Goal: Consume media (video, audio)

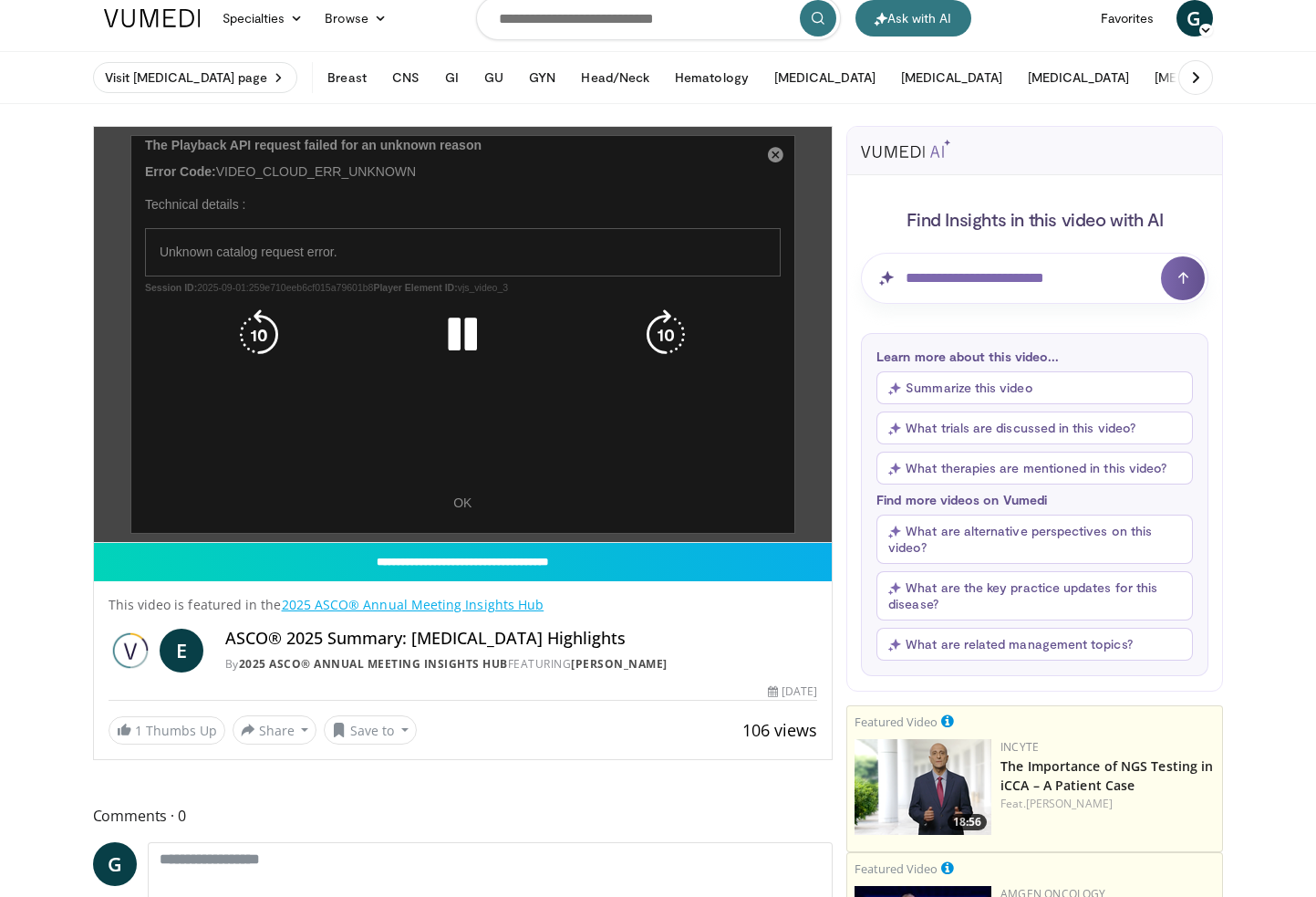
scroll to position [12, 0]
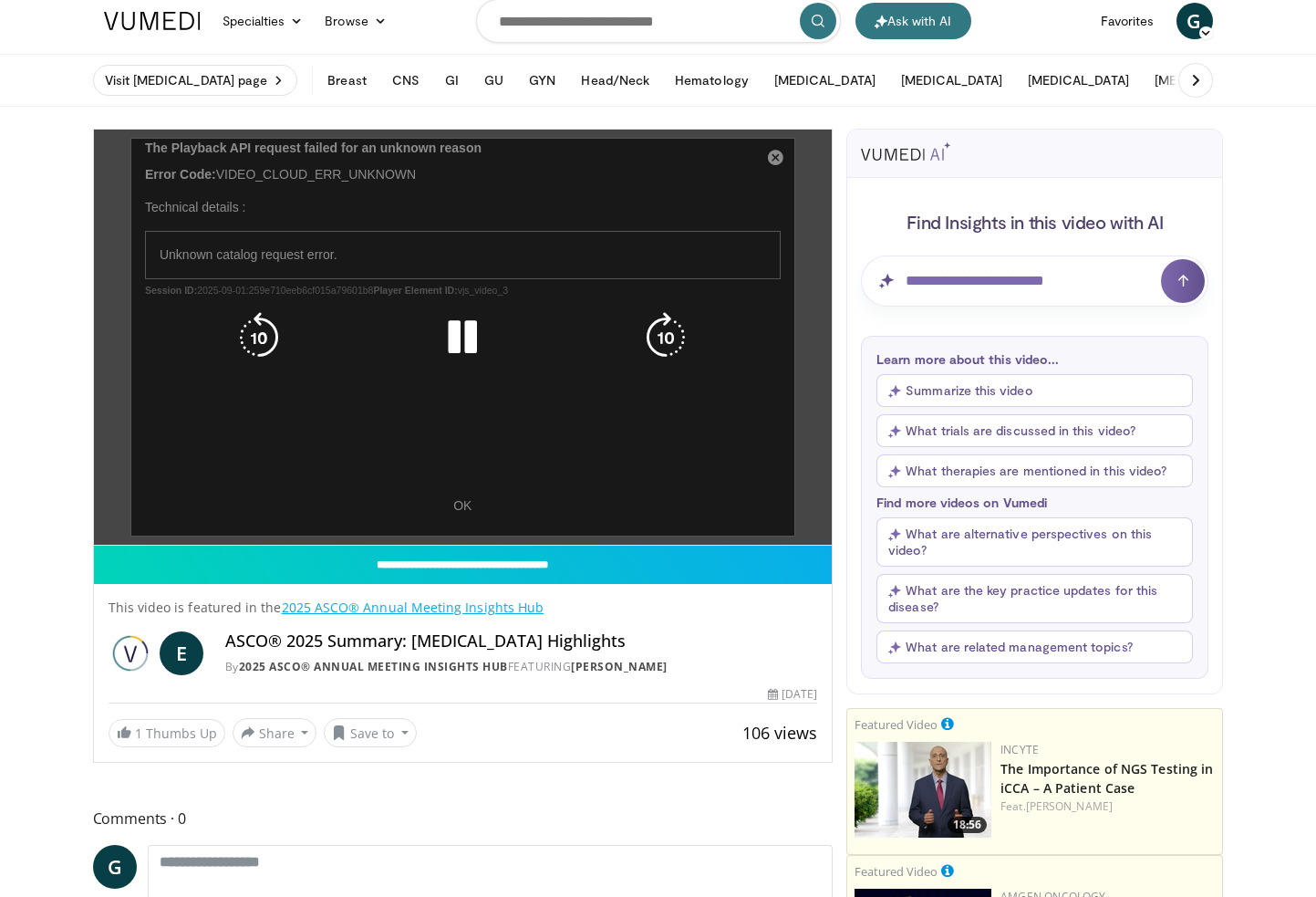
click at [769, 164] on div "10 seconds Tap to unmute" at bounding box center [463, 337] width 739 height 415
click at [776, 160] on div "10 seconds Tap to unmute" at bounding box center [463, 337] width 739 height 415
click at [464, 355] on icon "Video Player" at bounding box center [462, 337] width 51 height 51
click at [466, 340] on icon "Video Player" at bounding box center [462, 337] width 51 height 51
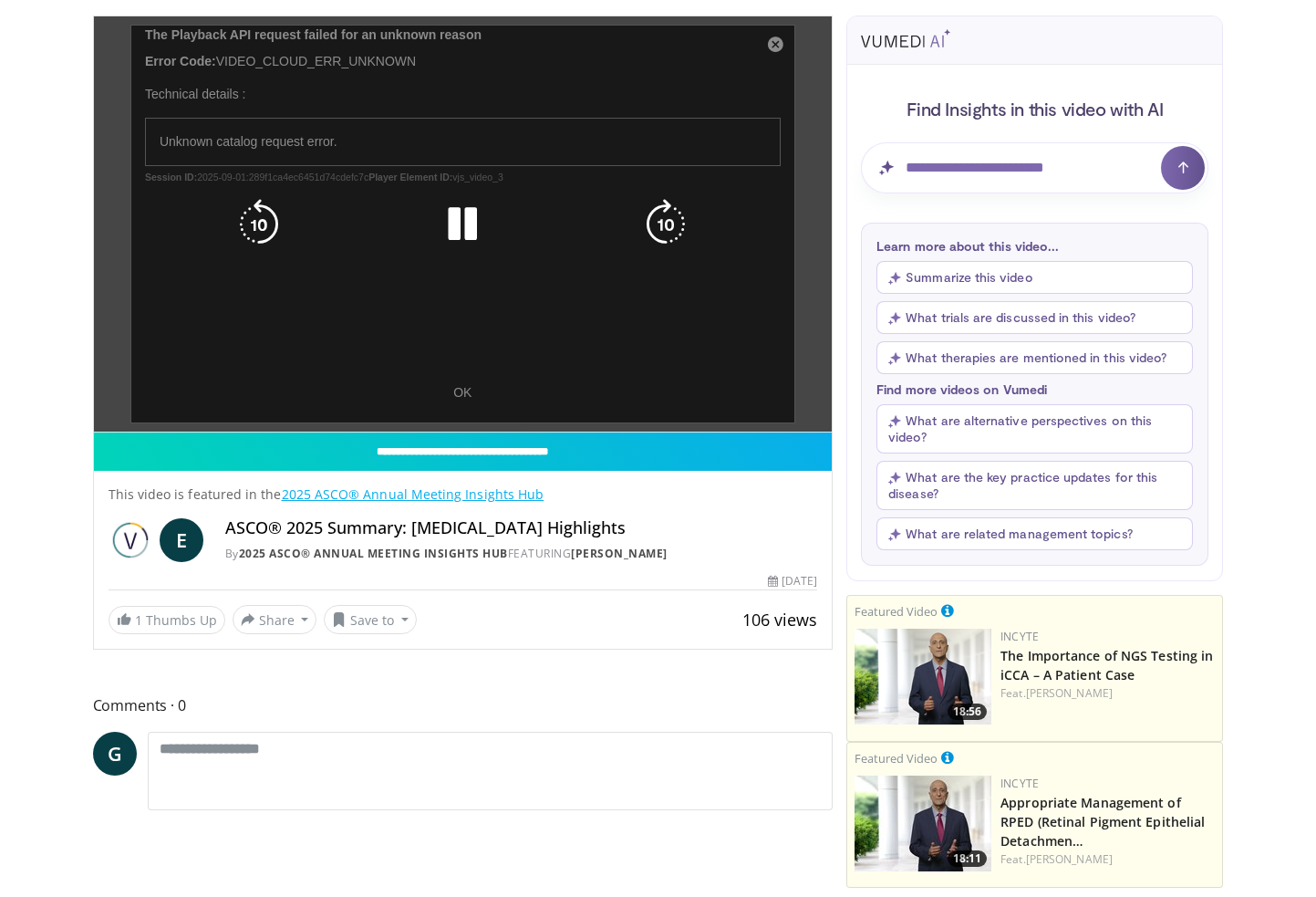
scroll to position [107, 0]
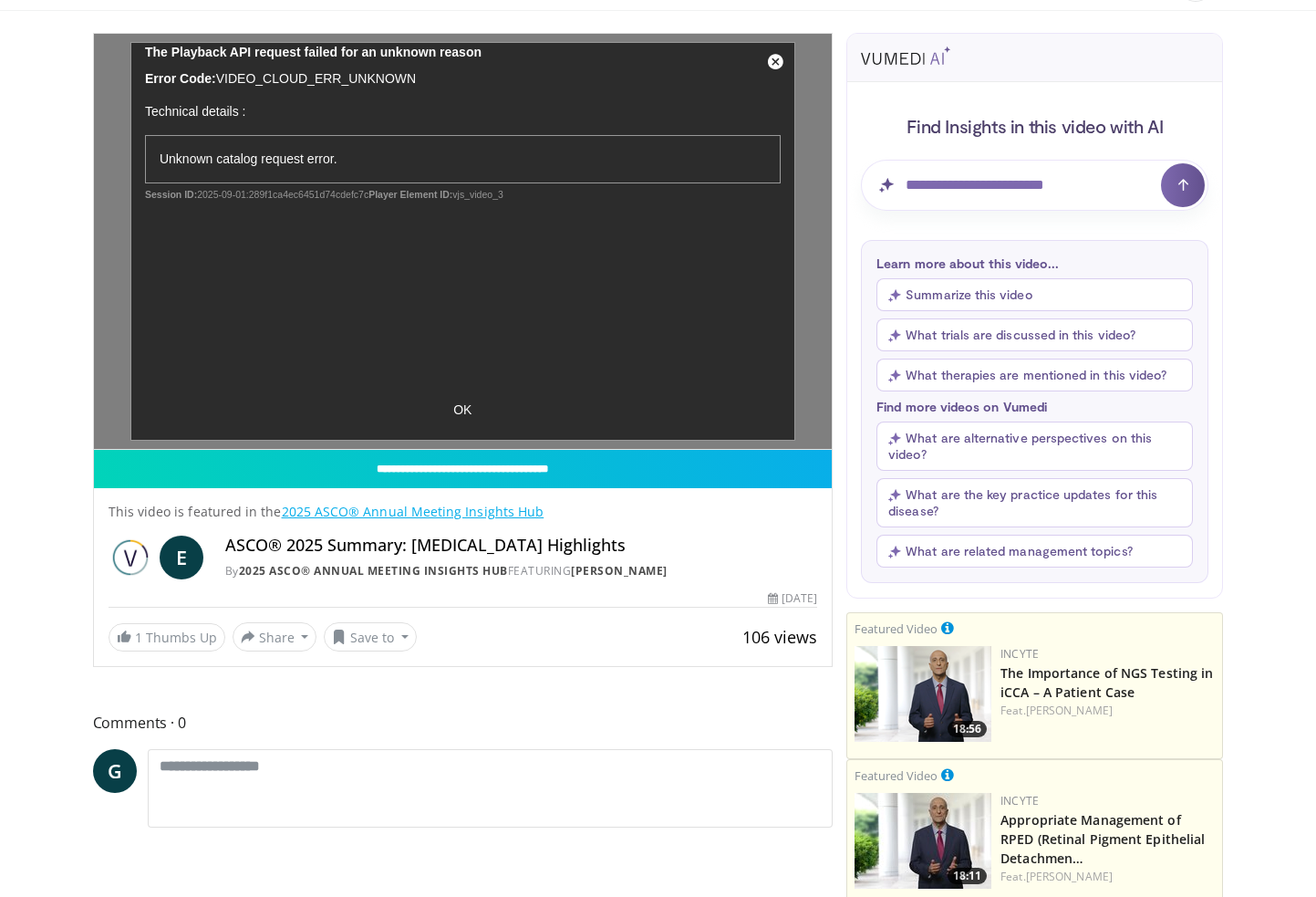
click at [415, 505] on link "2025 ASCO® Annual Meeting Insights Hub" at bounding box center [413, 511] width 263 height 18
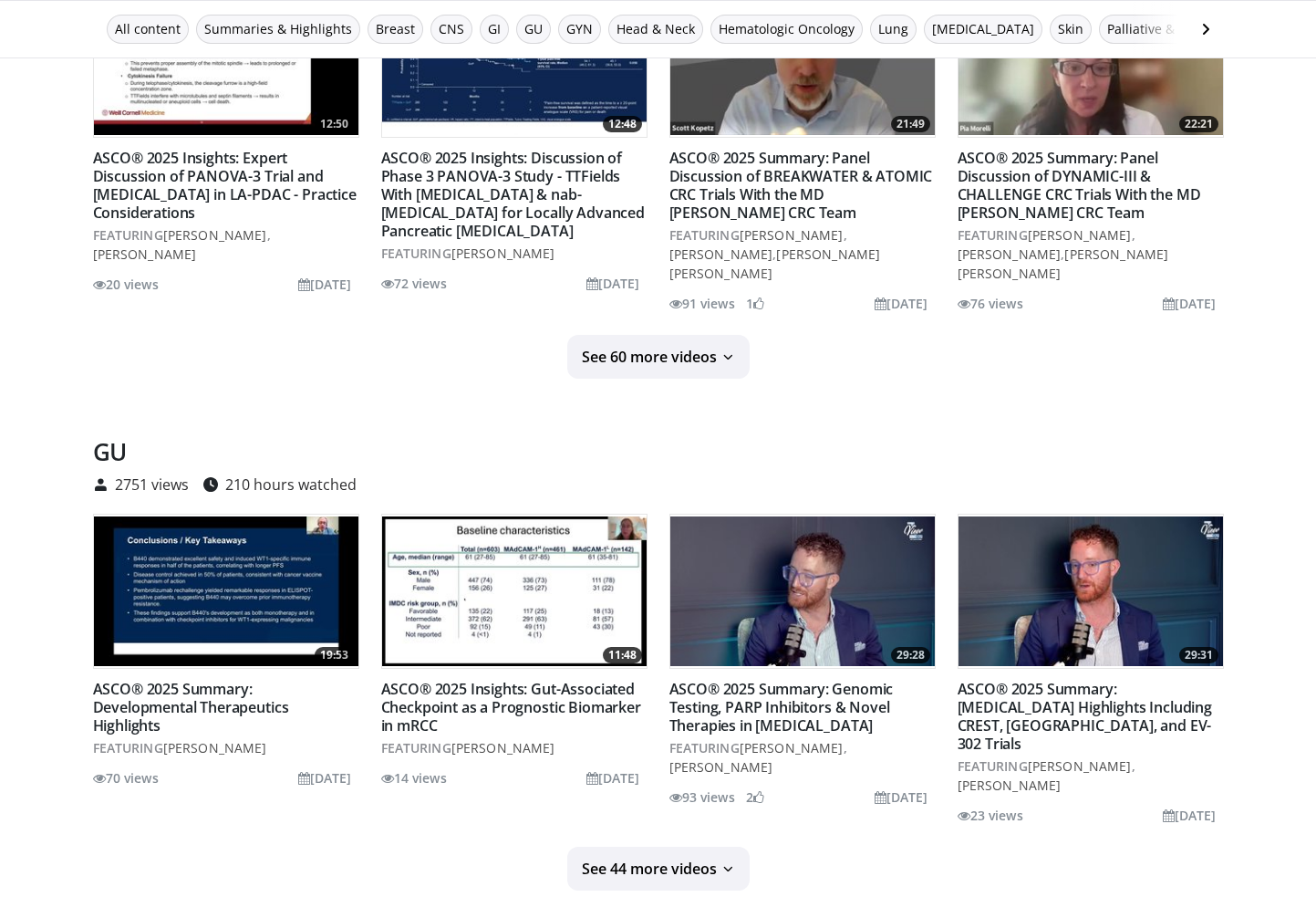
scroll to position [1975, 0]
click at [726, 349] on icon at bounding box center [727, 356] width 15 height 15
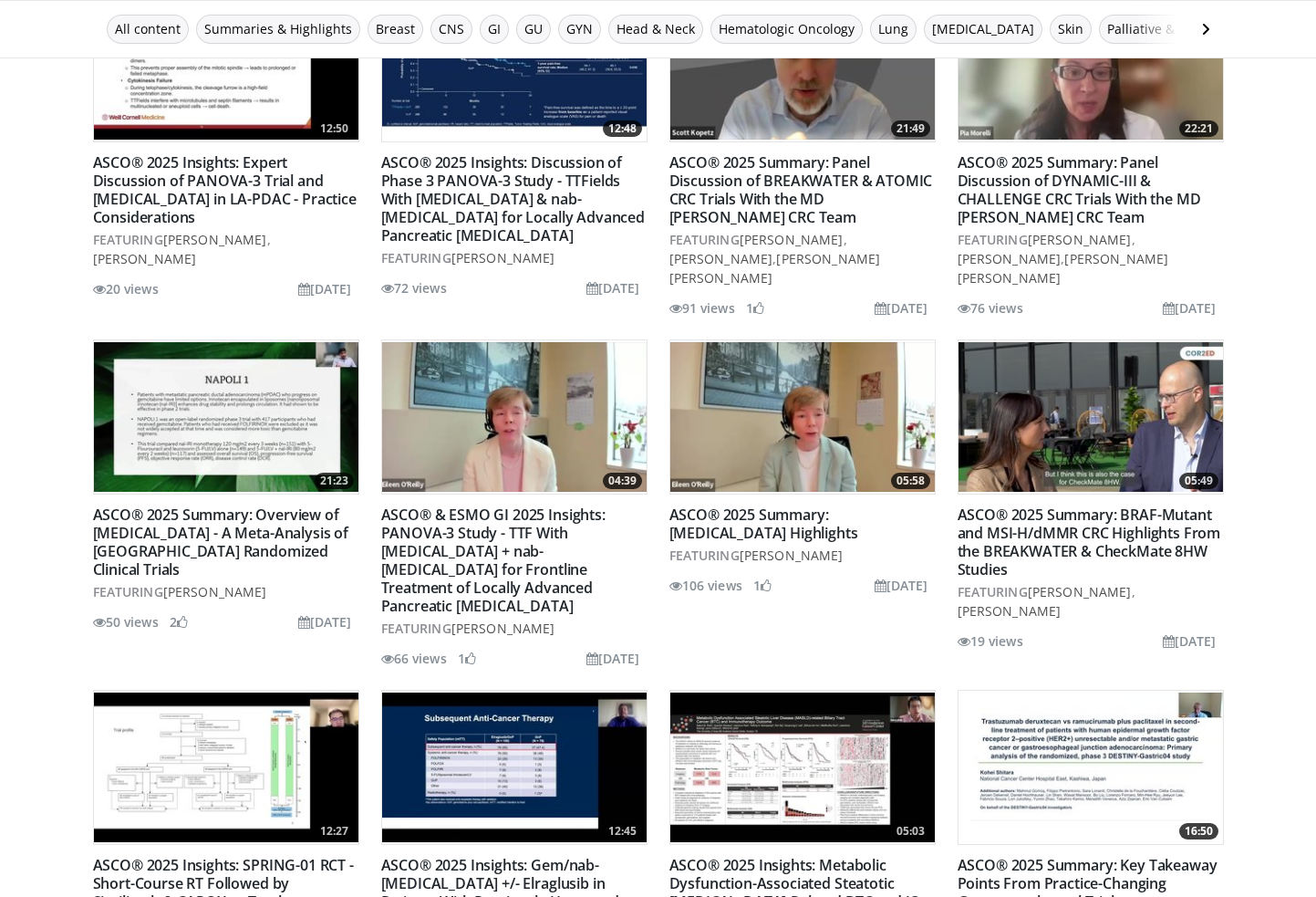
scroll to position [1965, 0]
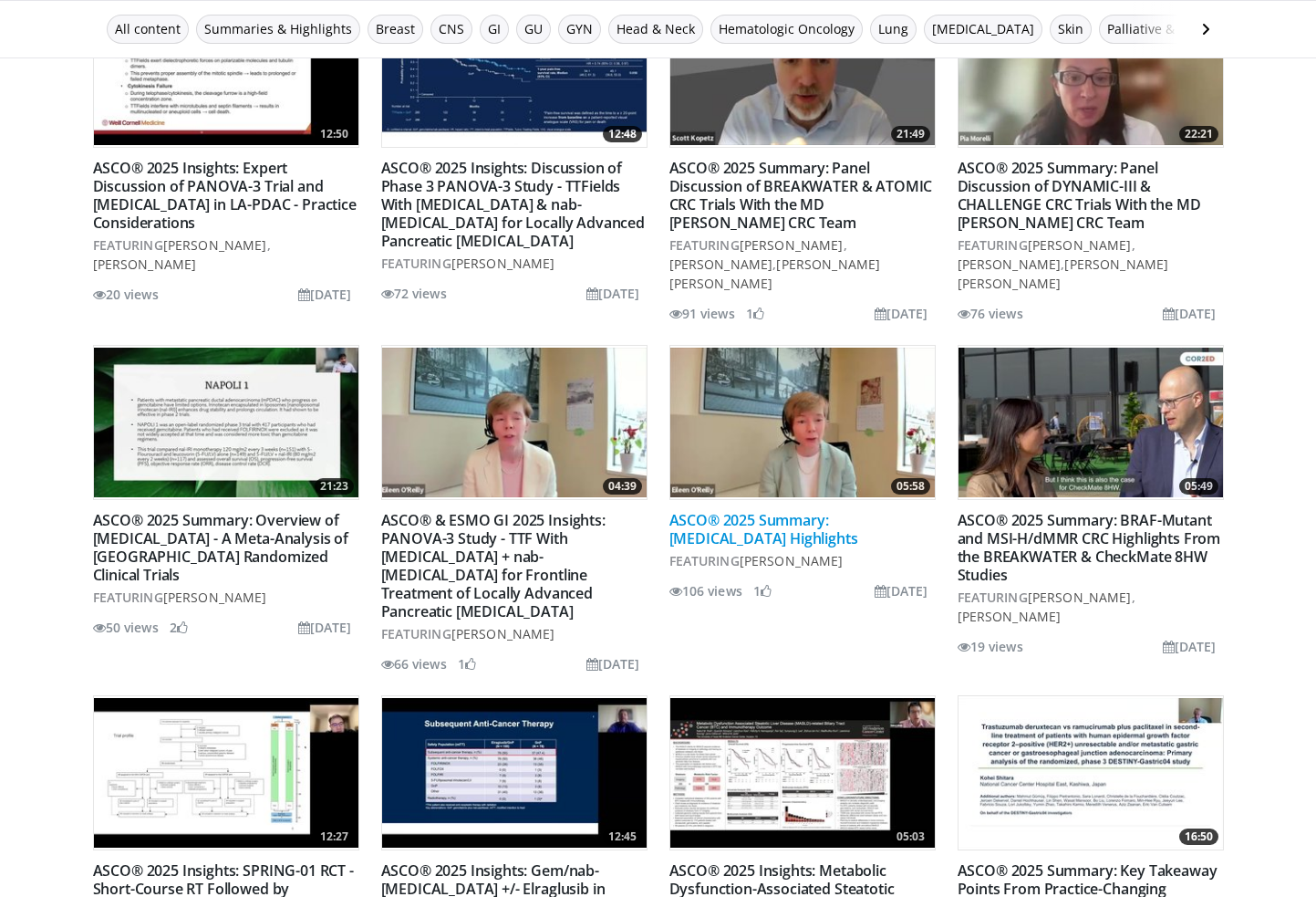
click at [761, 510] on link "ASCO® 2025 Summary: [MEDICAL_DATA] Highlights" at bounding box center [764, 529] width 189 height 38
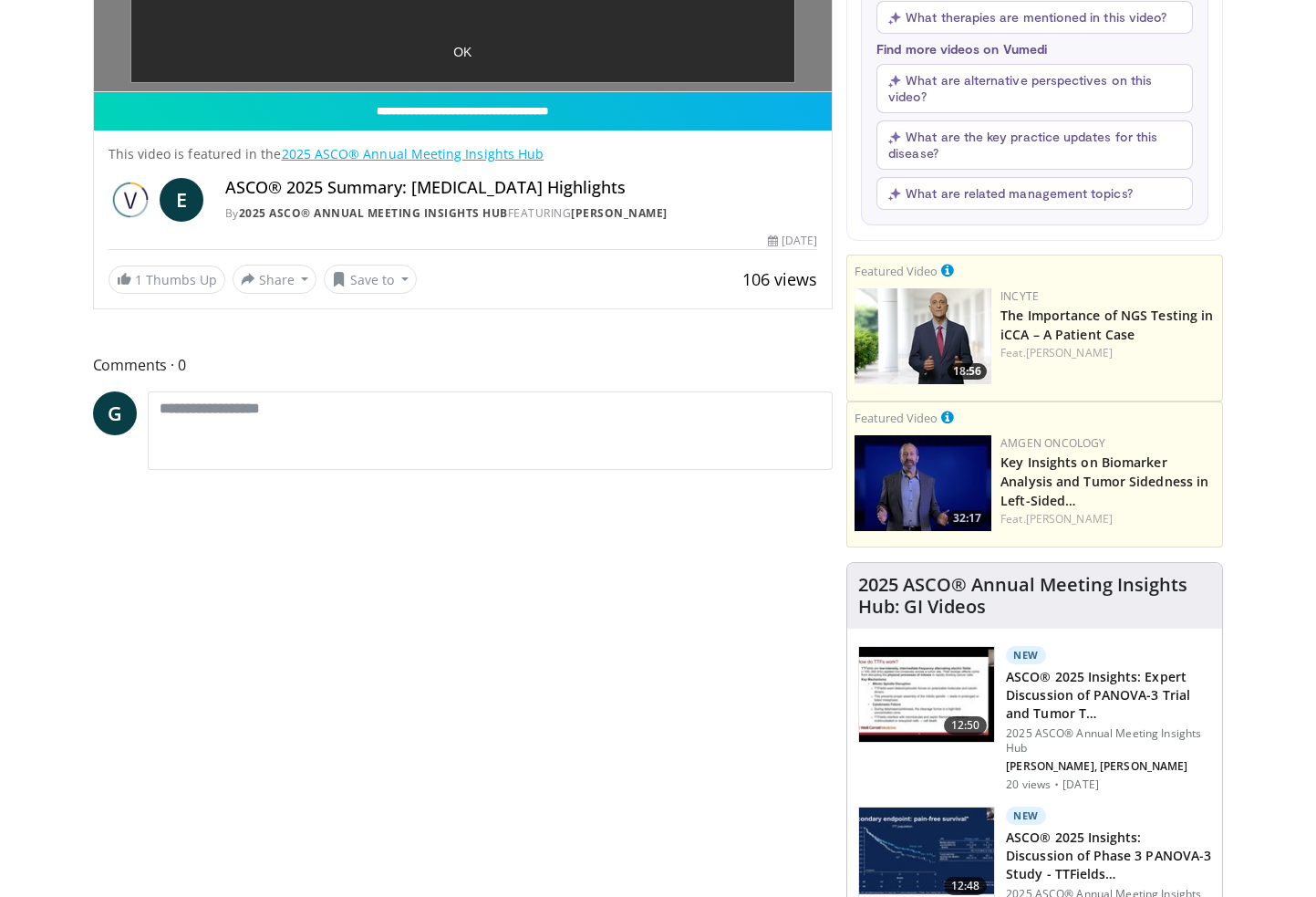
scroll to position [462, 0]
